Goal: Information Seeking & Learning: Learn about a topic

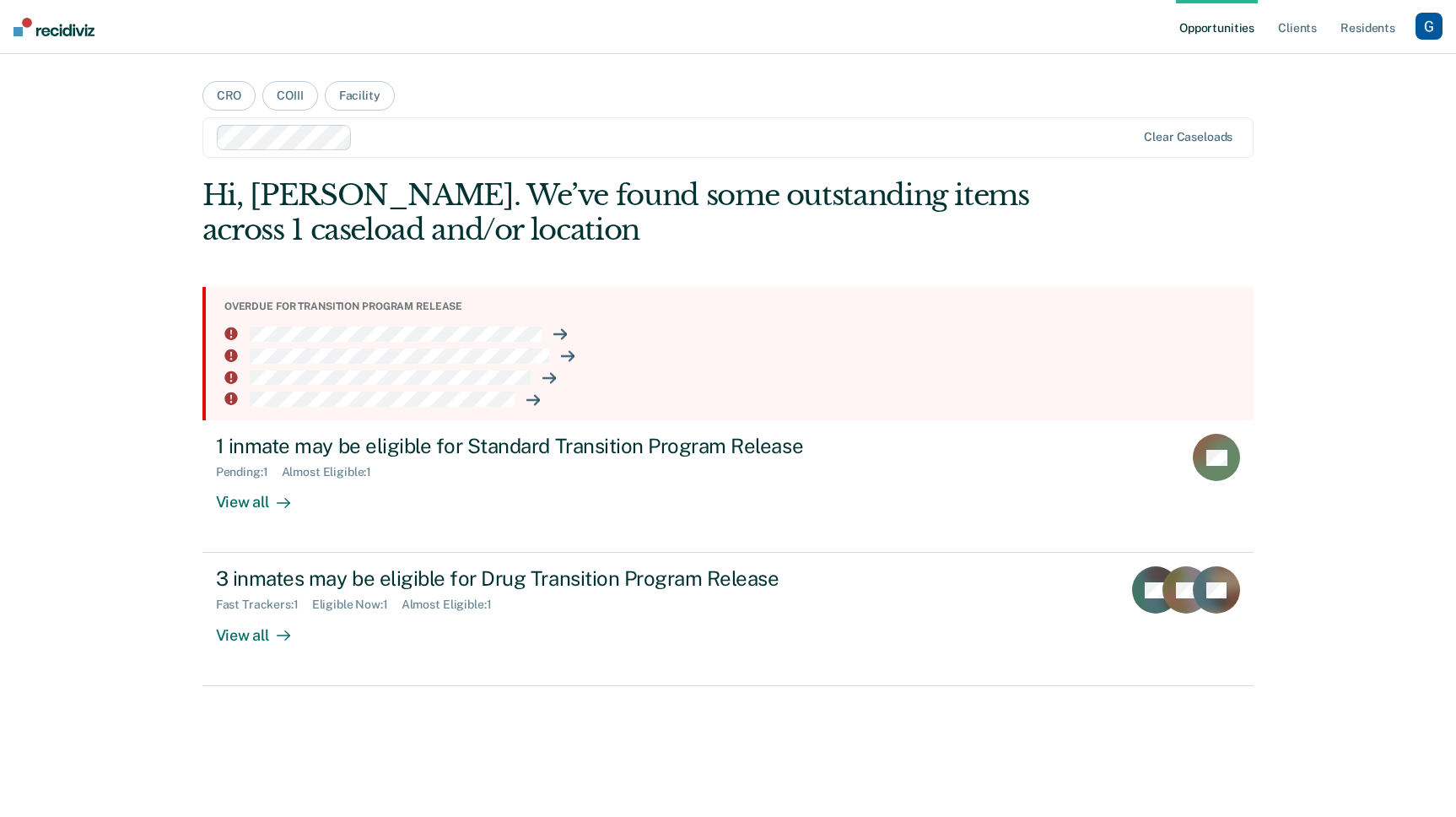
click at [1429, 24] on div "button" at bounding box center [1428, 26] width 27 height 27
click at [1376, 61] on link "Profile" at bounding box center [1361, 68] width 136 height 15
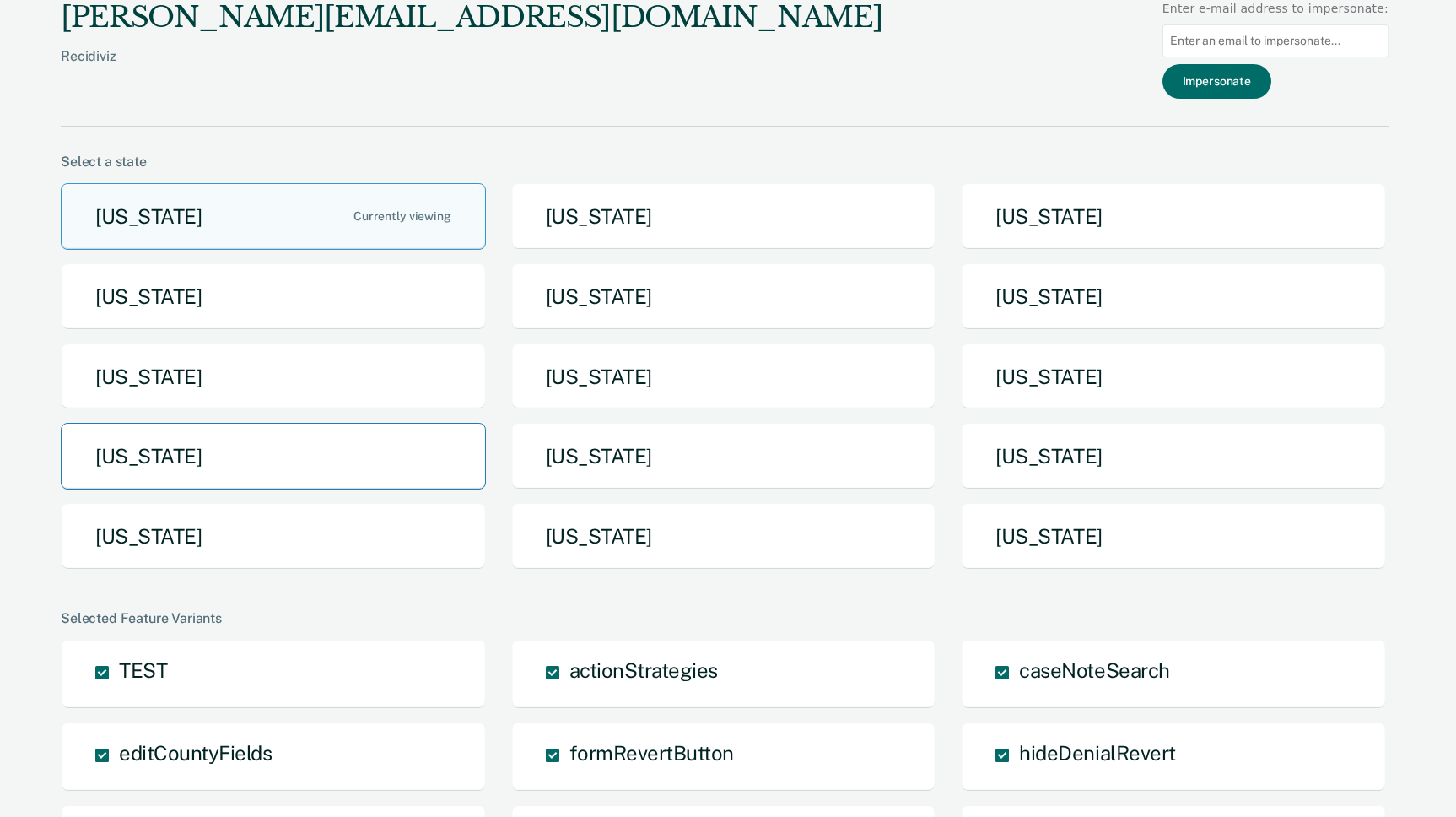
click at [343, 480] on button "[US_STATE]" at bounding box center [273, 455] width 425 height 66
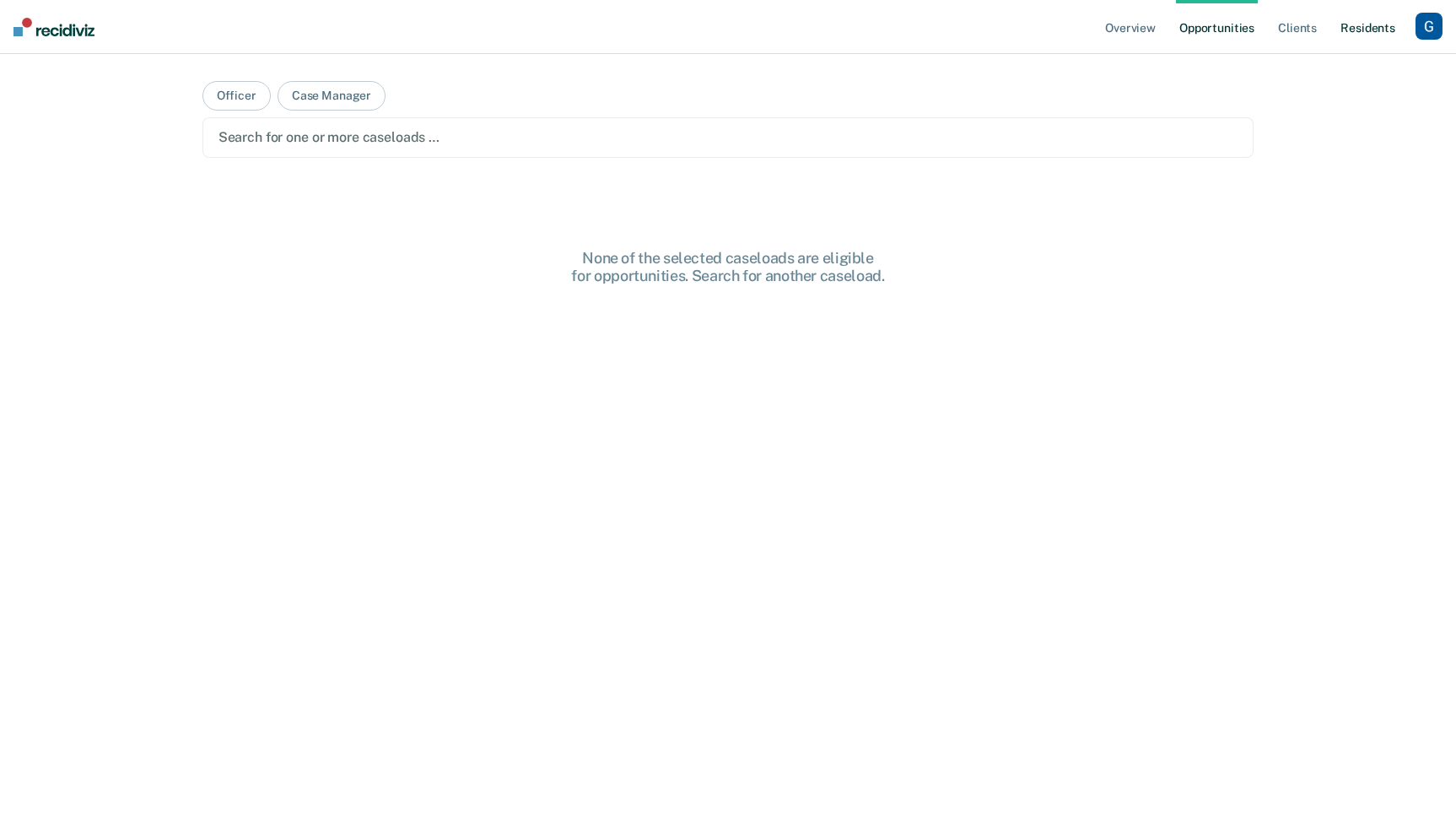
click at [1358, 19] on link "Resident s" at bounding box center [1368, 27] width 61 height 54
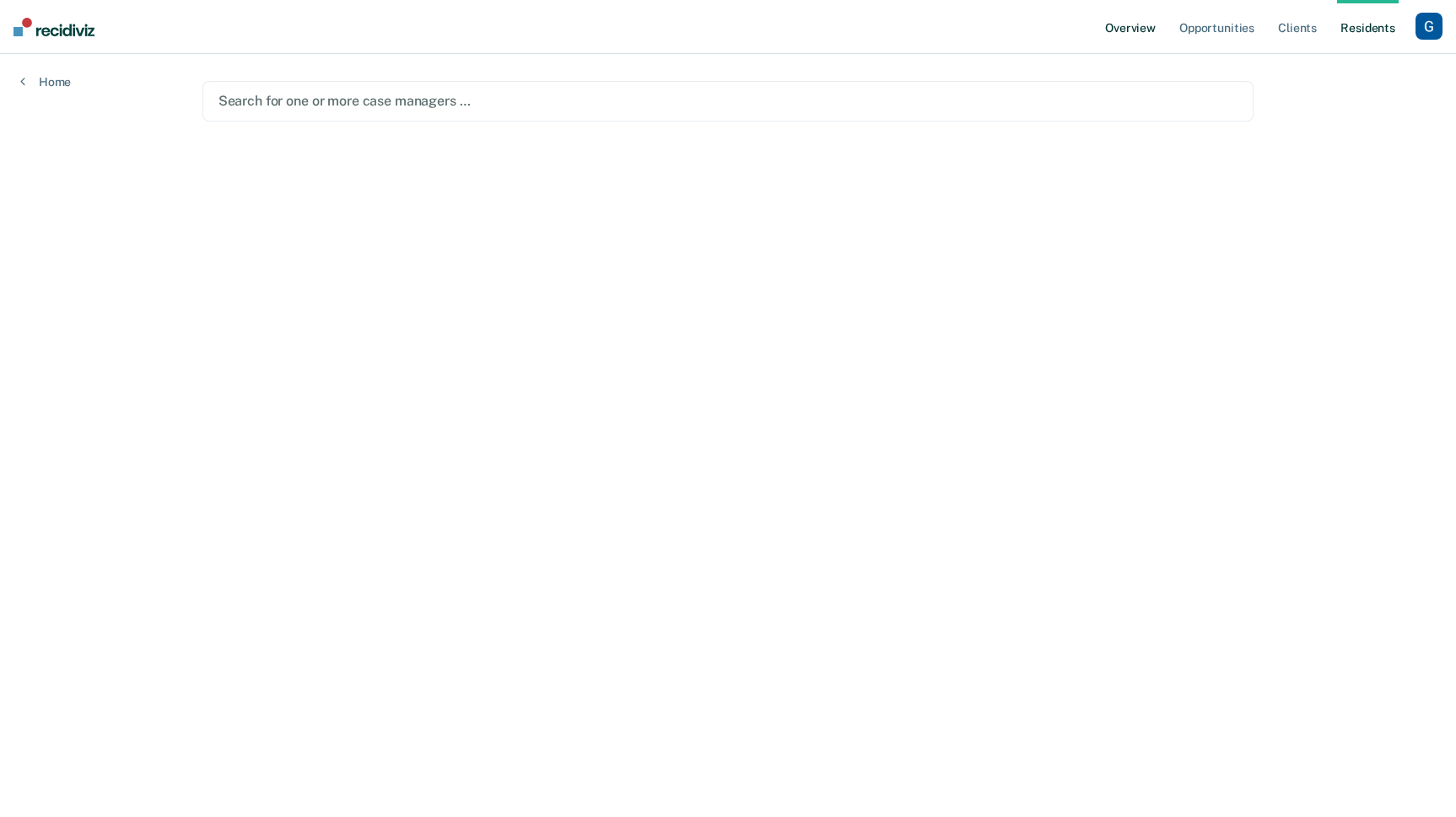
click at [1148, 33] on link "Overview" at bounding box center [1131, 27] width 57 height 54
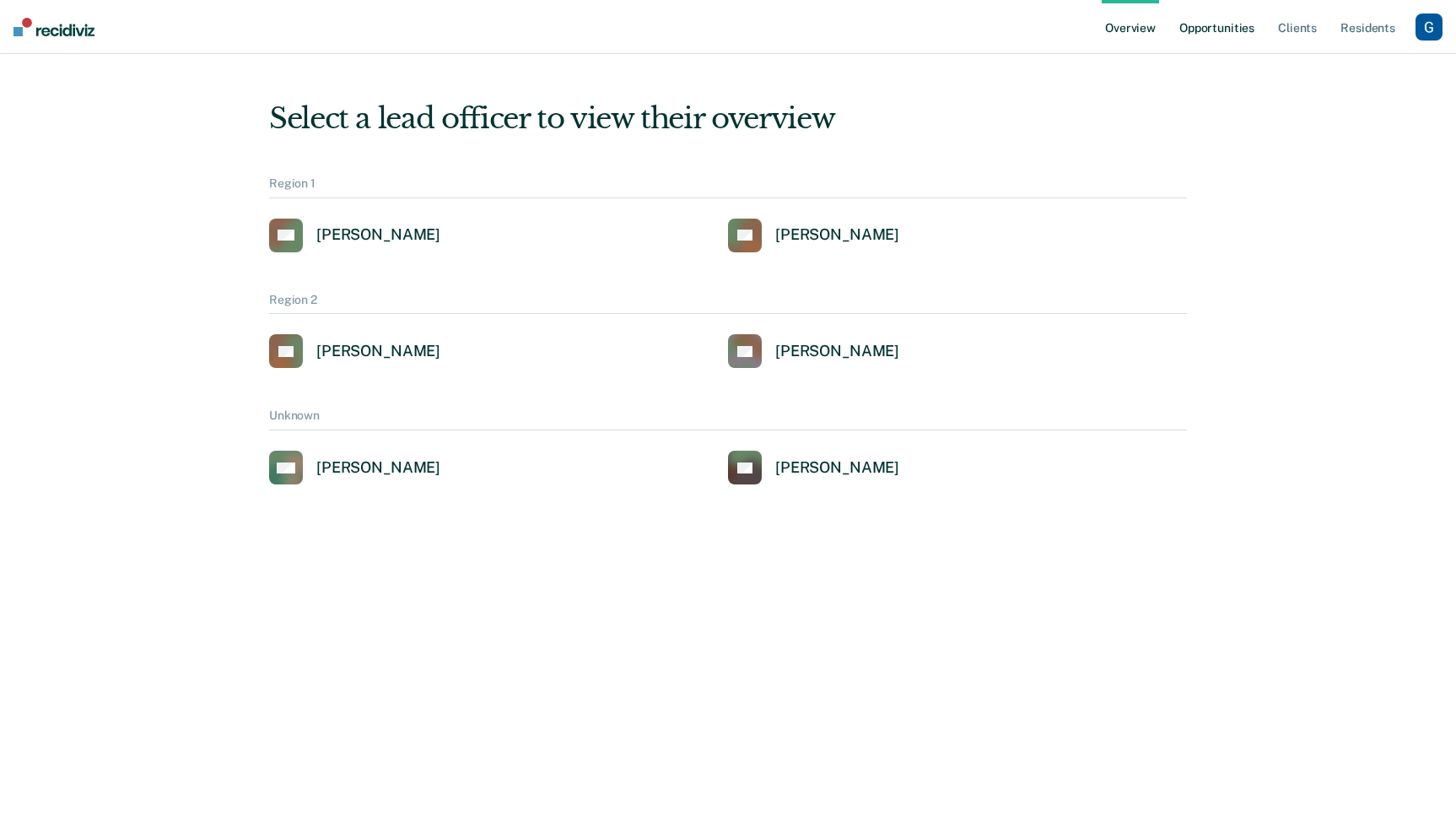
click at [1237, 34] on link "Opportunities" at bounding box center [1217, 27] width 82 height 54
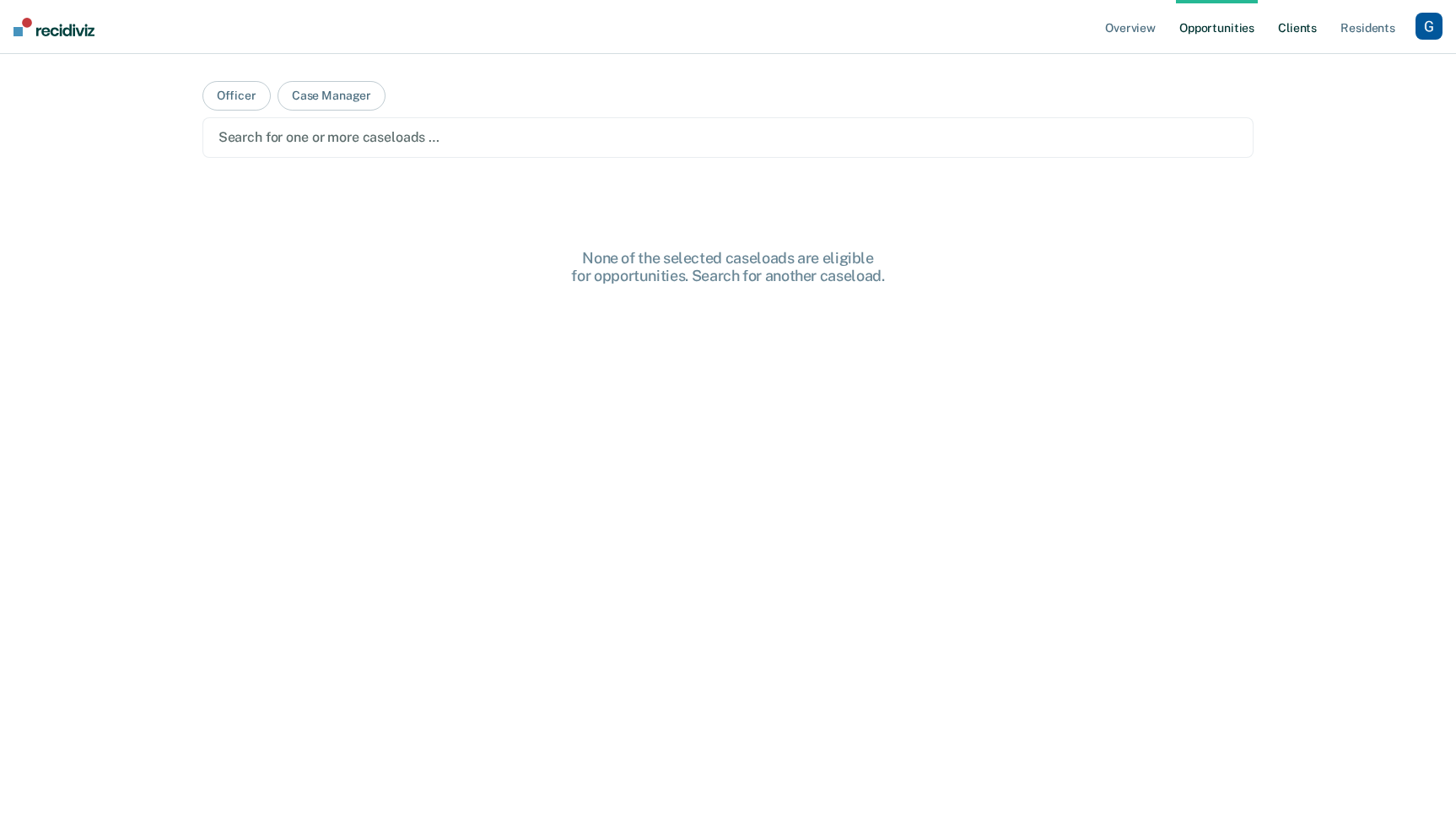
click at [1293, 34] on link "Client s" at bounding box center [1298, 27] width 46 height 54
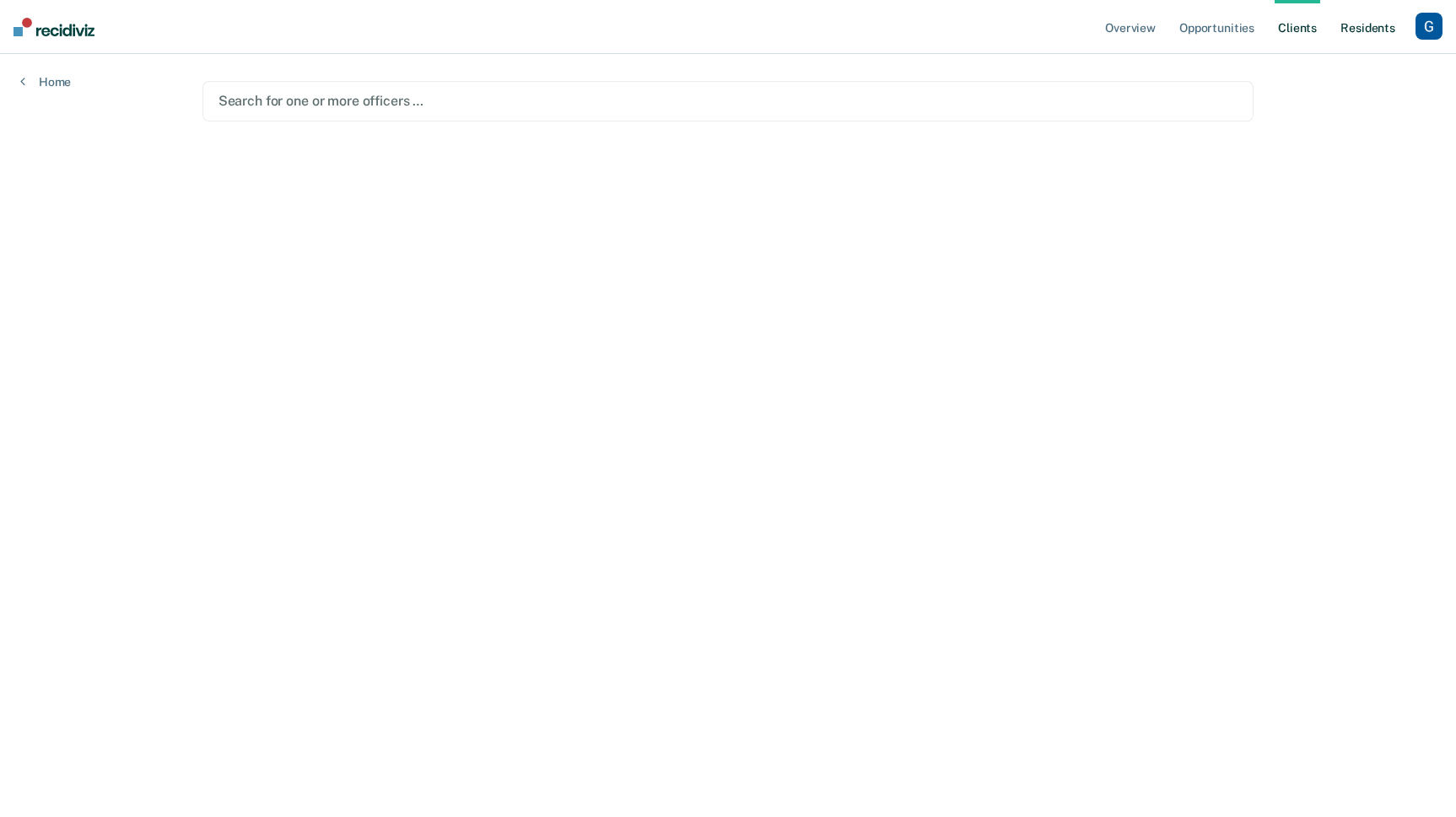
click at [1367, 32] on link "Resident s" at bounding box center [1368, 27] width 61 height 54
click at [1432, 37] on div "button" at bounding box center [1428, 26] width 27 height 27
click at [1395, 89] on link "Go to System-Level Trends" at bounding box center [1357, 90] width 143 height 15
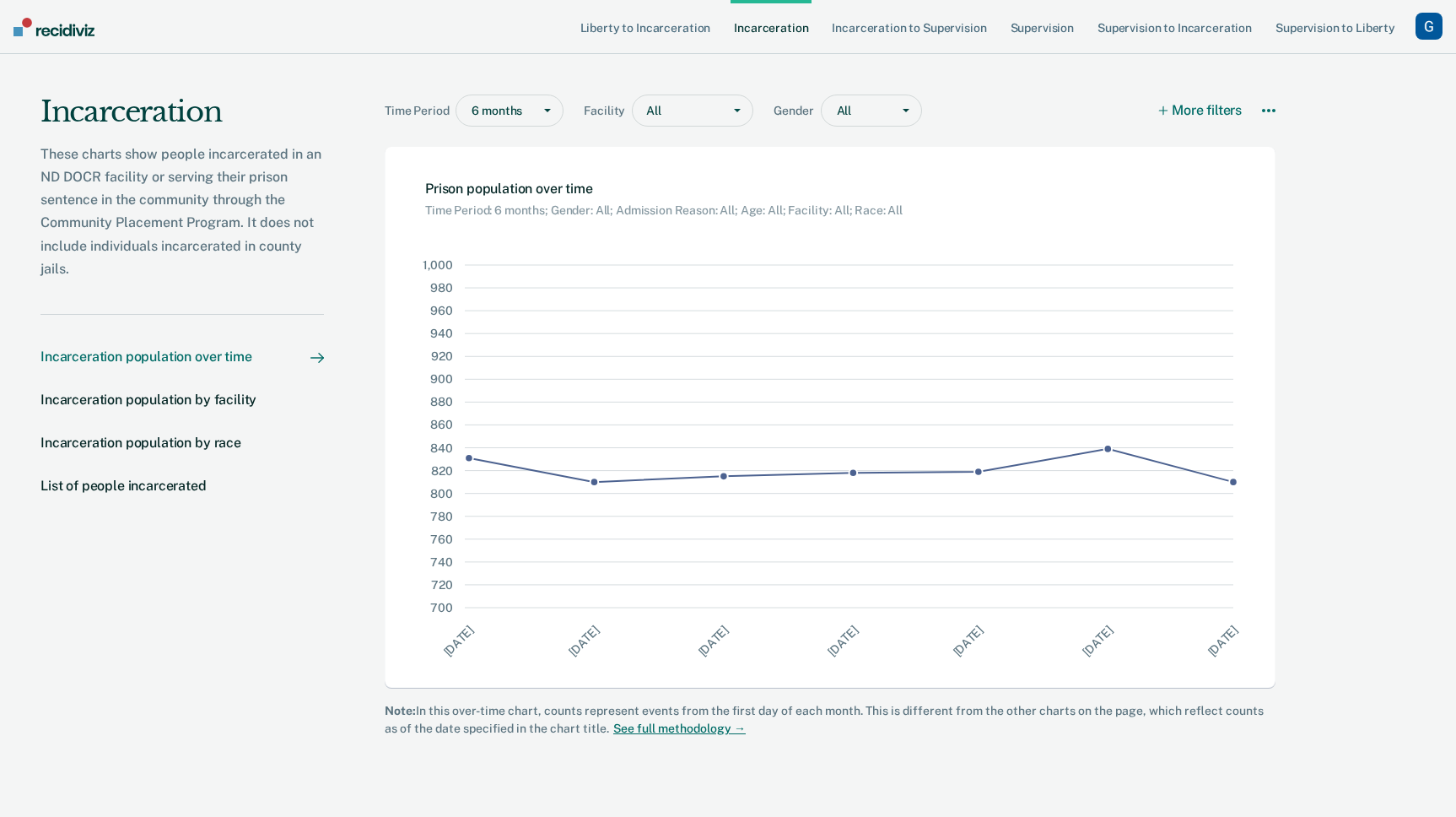
click at [525, 116] on div "6 months" at bounding box center [494, 111] width 76 height 25
click at [516, 227] on div "5 years" at bounding box center [508, 229] width 106 height 28
